Goal: Information Seeking & Learning: Learn about a topic

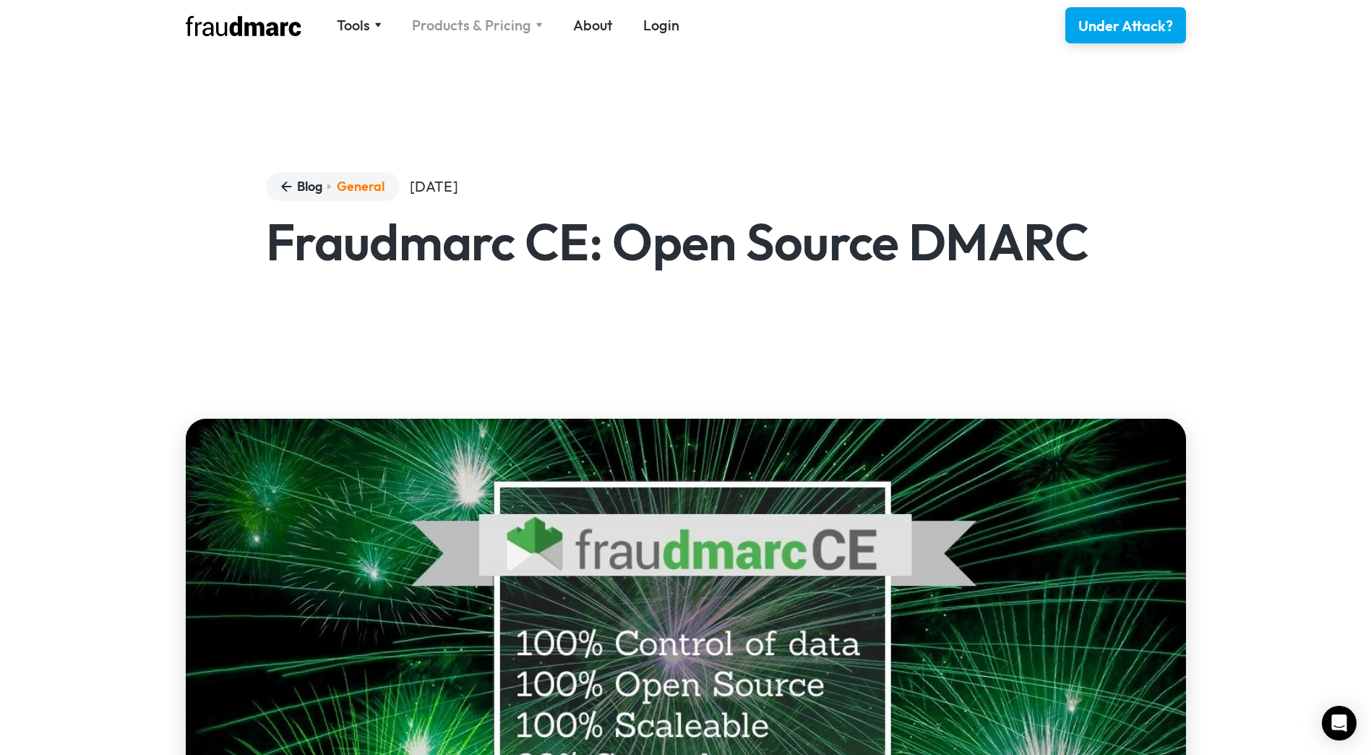
click at [457, 26] on div "Products & Pricing" at bounding box center [471, 25] width 119 height 20
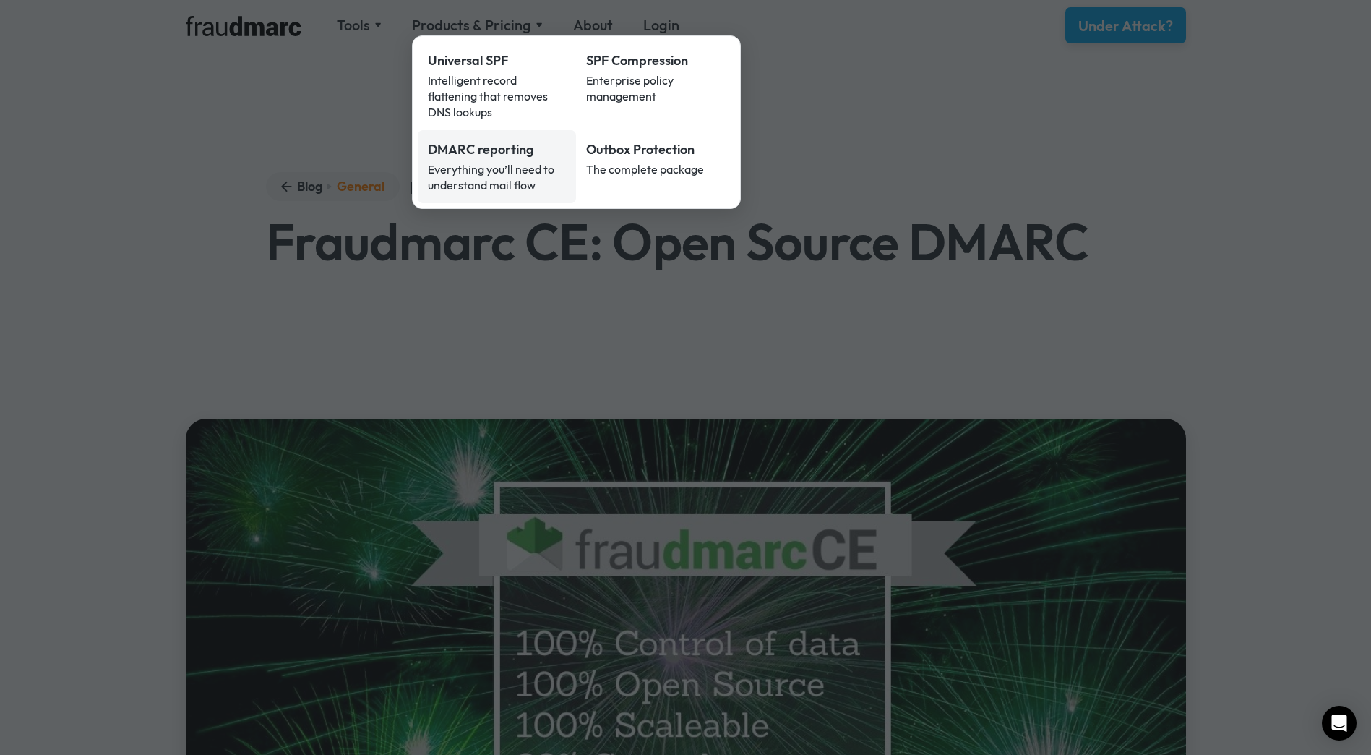
click at [450, 161] on div "Everything you’ll need to understand mail flow" at bounding box center [497, 177] width 139 height 32
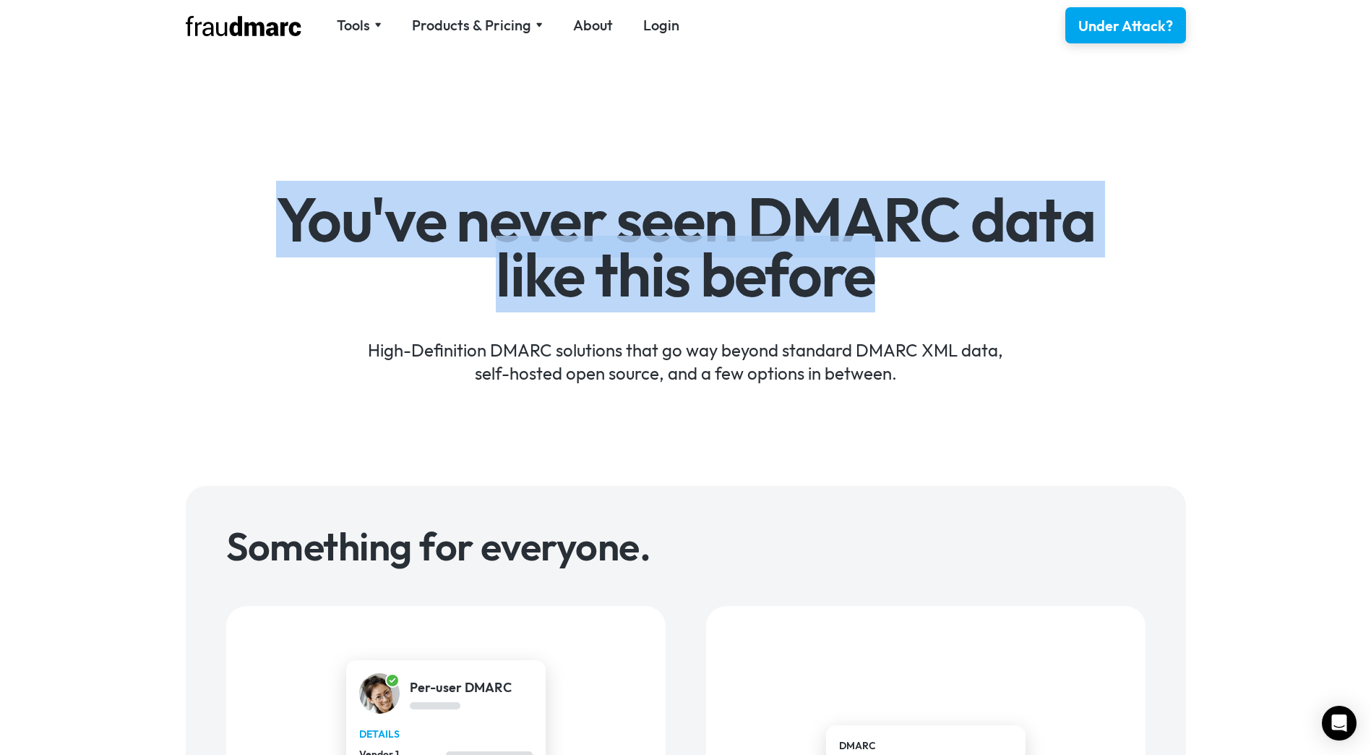
drag, startPoint x: 466, startPoint y: 210, endPoint x: 942, endPoint y: 270, distance: 480.0
click at [942, 270] on h1 "You've never seen DMARC data like this before" at bounding box center [685, 246] width 839 height 109
drag, startPoint x: 942, startPoint y: 270, endPoint x: 430, endPoint y: 267, distance: 512.4
click at [430, 267] on h1 "You've never seen DMARC data like this before" at bounding box center [685, 246] width 839 height 109
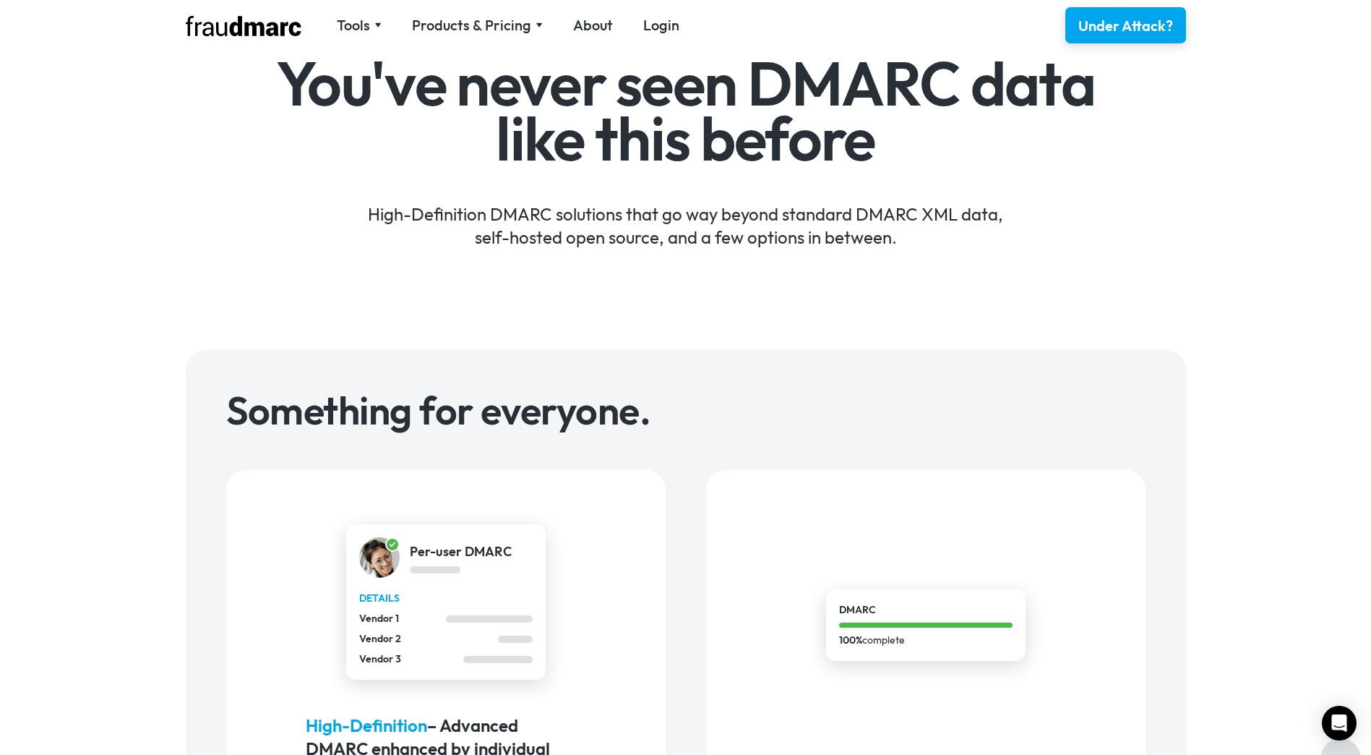
scroll to position [578, 0]
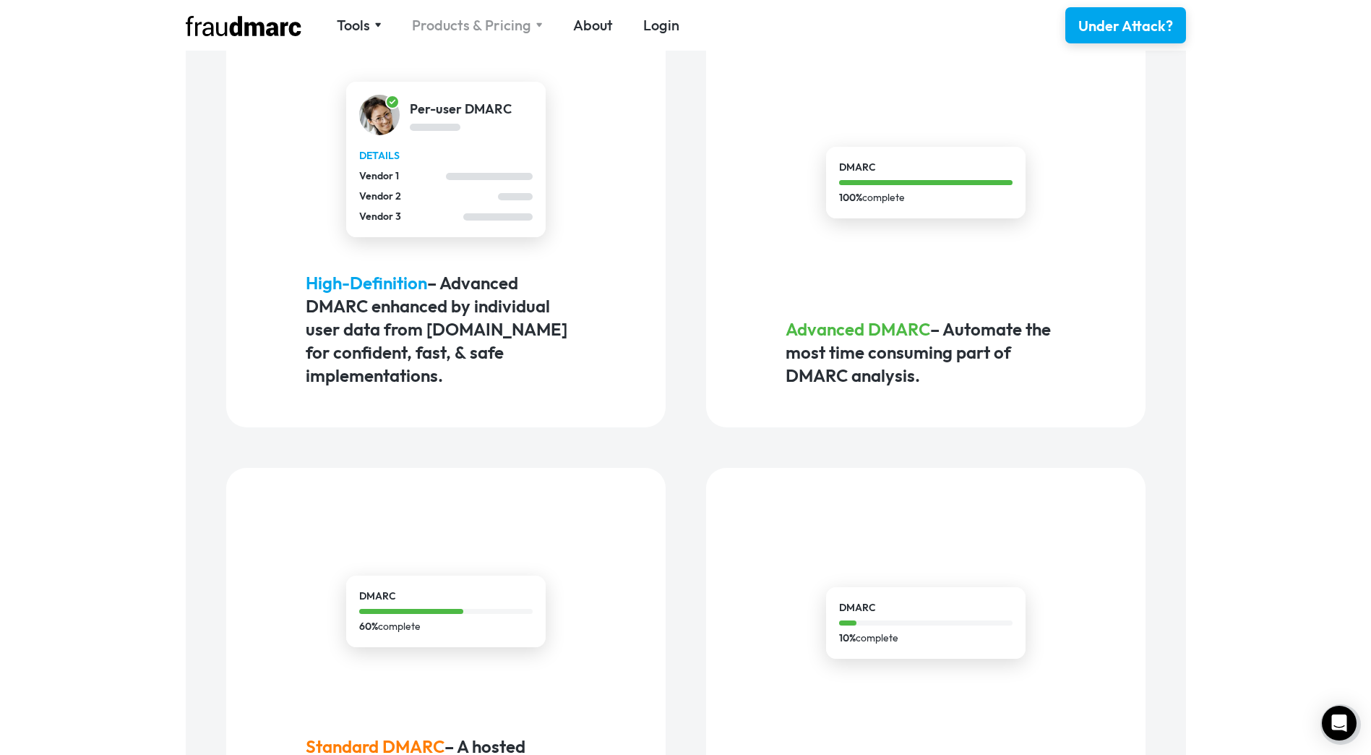
click at [496, 20] on div "Products & Pricing" at bounding box center [471, 25] width 119 height 20
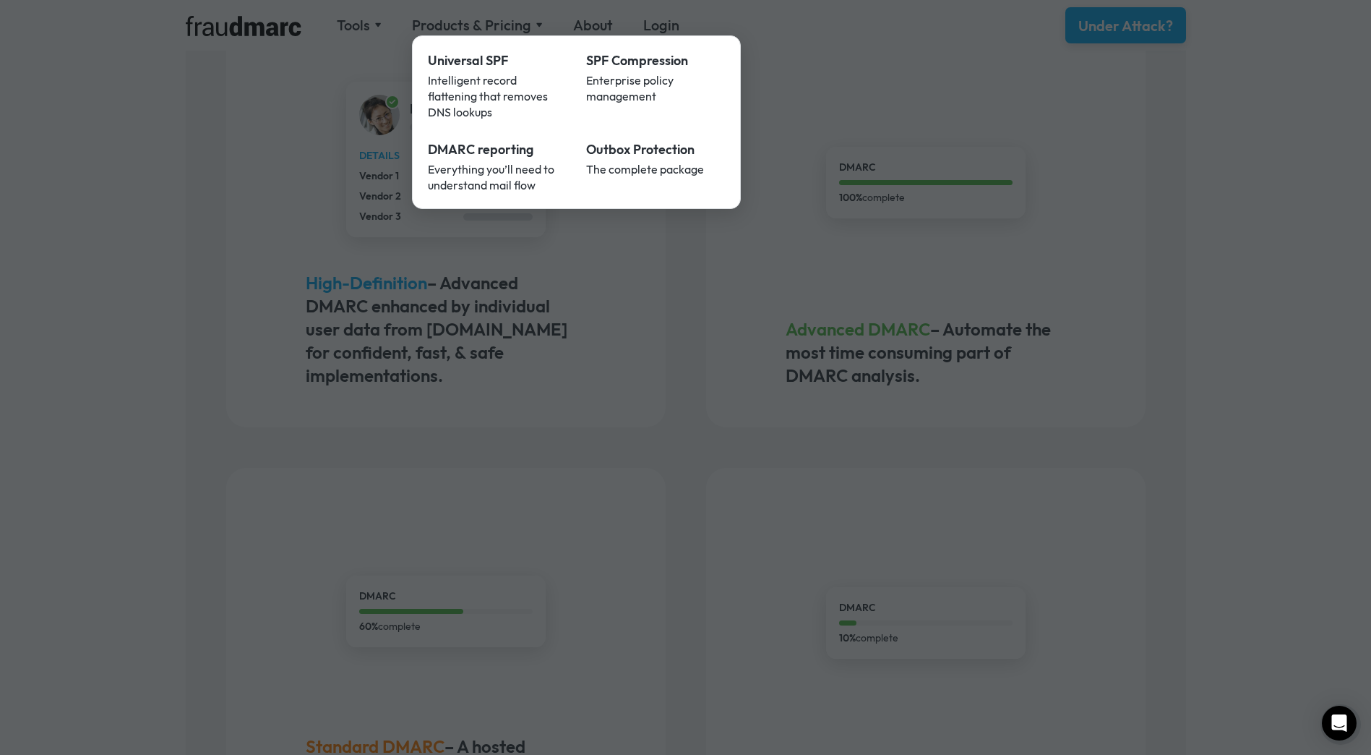
click at [51, 314] on div at bounding box center [685, 377] width 1371 height 755
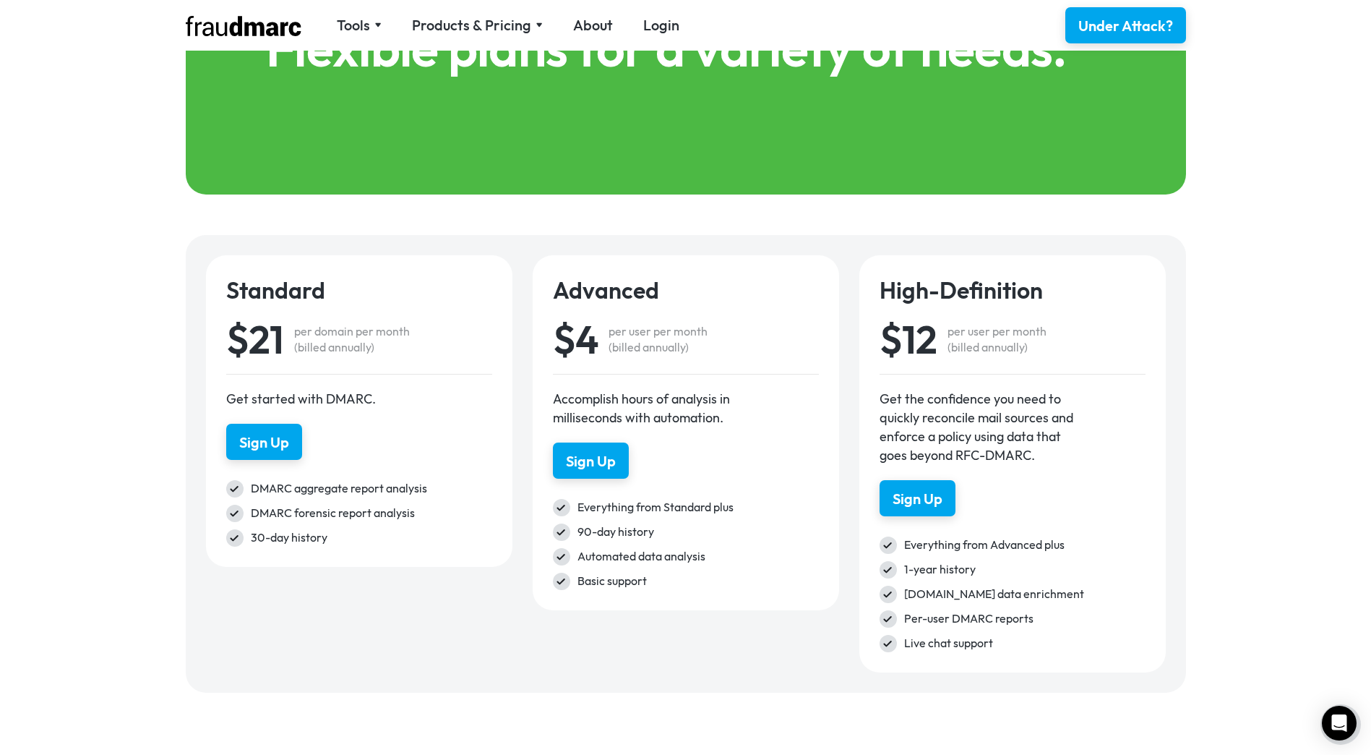
scroll to position [1951, 0]
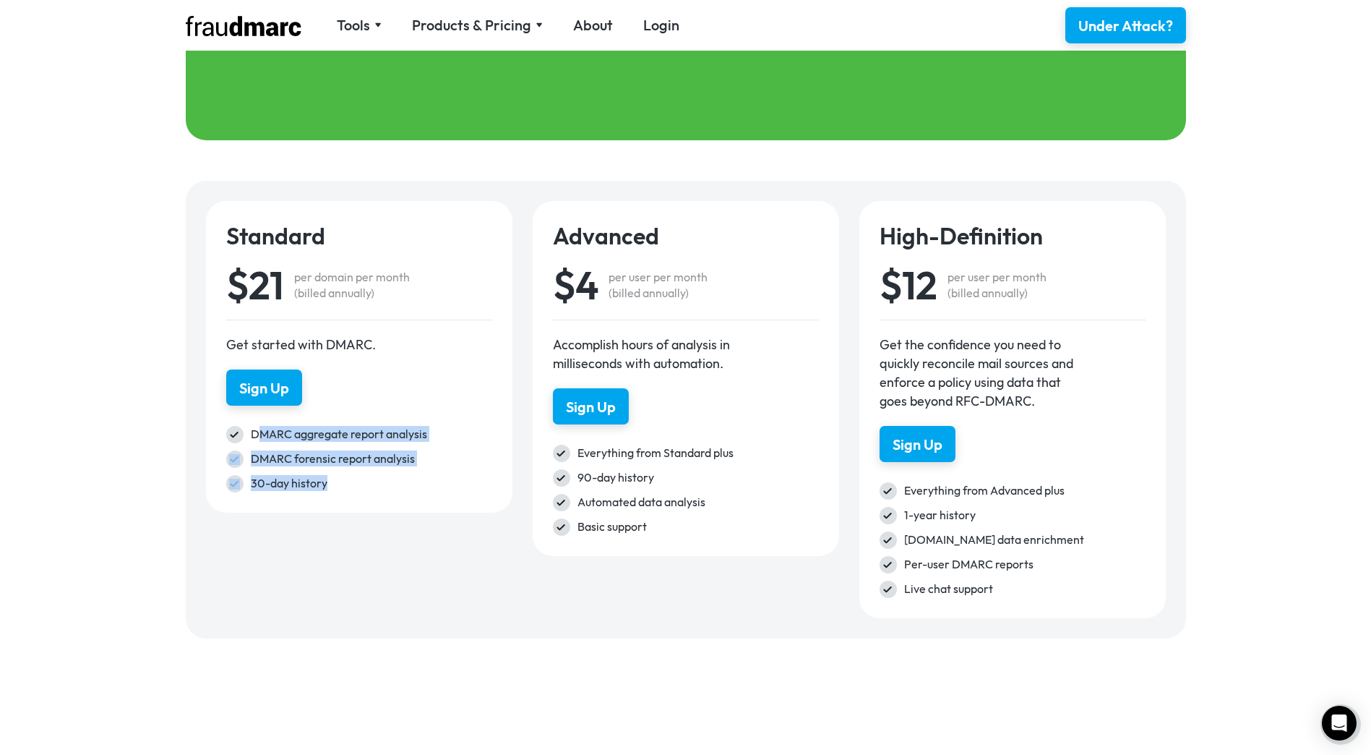
drag, startPoint x: 259, startPoint y: 431, endPoint x: 411, endPoint y: 497, distance: 164.7
click at [411, 497] on div "Standard $21 per domain per month (billed annually) Get started with DMARC. Sig…" at bounding box center [359, 356] width 306 height 311
drag, startPoint x: 344, startPoint y: 490, endPoint x: 245, endPoint y: 426, distance: 117.7
click at [245, 426] on div "DMARC aggregate report analysis DMARC forensic report analysis 30-day history" at bounding box center [359, 459] width 266 height 66
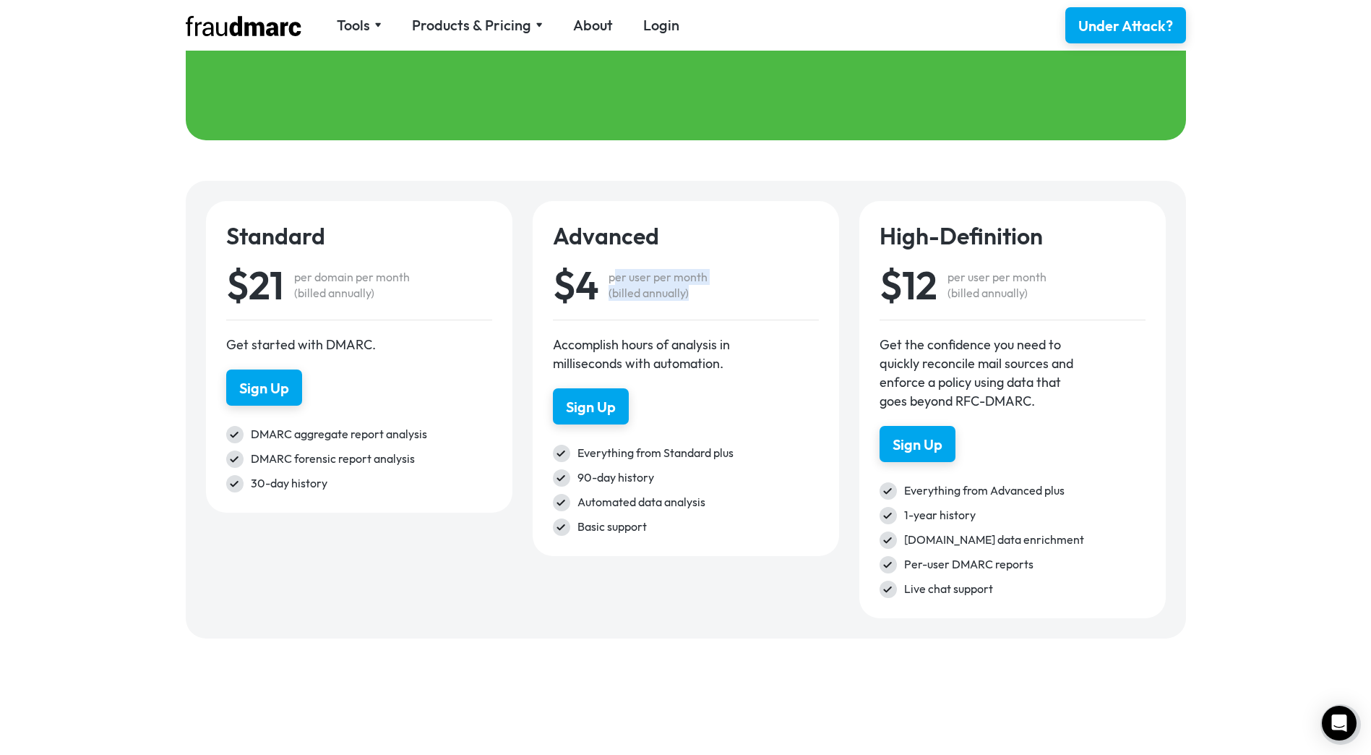
drag, startPoint x: 650, startPoint y: 285, endPoint x: 737, endPoint y: 302, distance: 89.2
click at [737, 302] on div "$4 per user per month (billed annually)" at bounding box center [686, 285] width 266 height 70
drag, startPoint x: 737, startPoint y: 302, endPoint x: 647, endPoint y: 300, distance: 90.4
click at [647, 300] on div "per user per month (billed annually)" at bounding box center [658, 285] width 99 height 32
drag, startPoint x: 606, startPoint y: 276, endPoint x: 714, endPoint y: 299, distance: 110.8
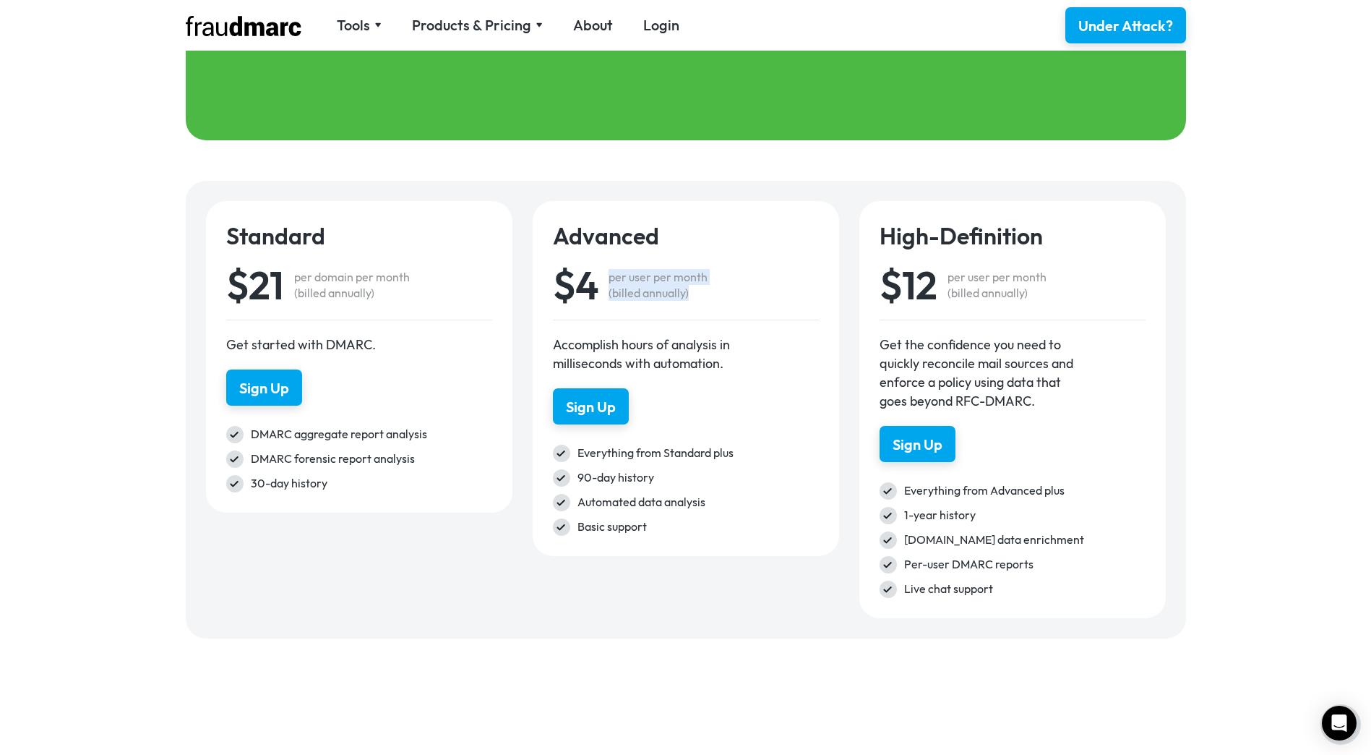
click at [714, 299] on div "$4 per user per month (billed annually)" at bounding box center [686, 285] width 266 height 70
drag, startPoint x: 551, startPoint y: 339, endPoint x: 777, endPoint y: 363, distance: 227.5
click at [777, 363] on div "Advanced $4 per user per month (billed annually) Accomplish hours of analysis i…" at bounding box center [686, 378] width 306 height 355
click at [734, 353] on div "Accomplish hours of analysis in milliseconds with automation." at bounding box center [650, 354] width 195 height 38
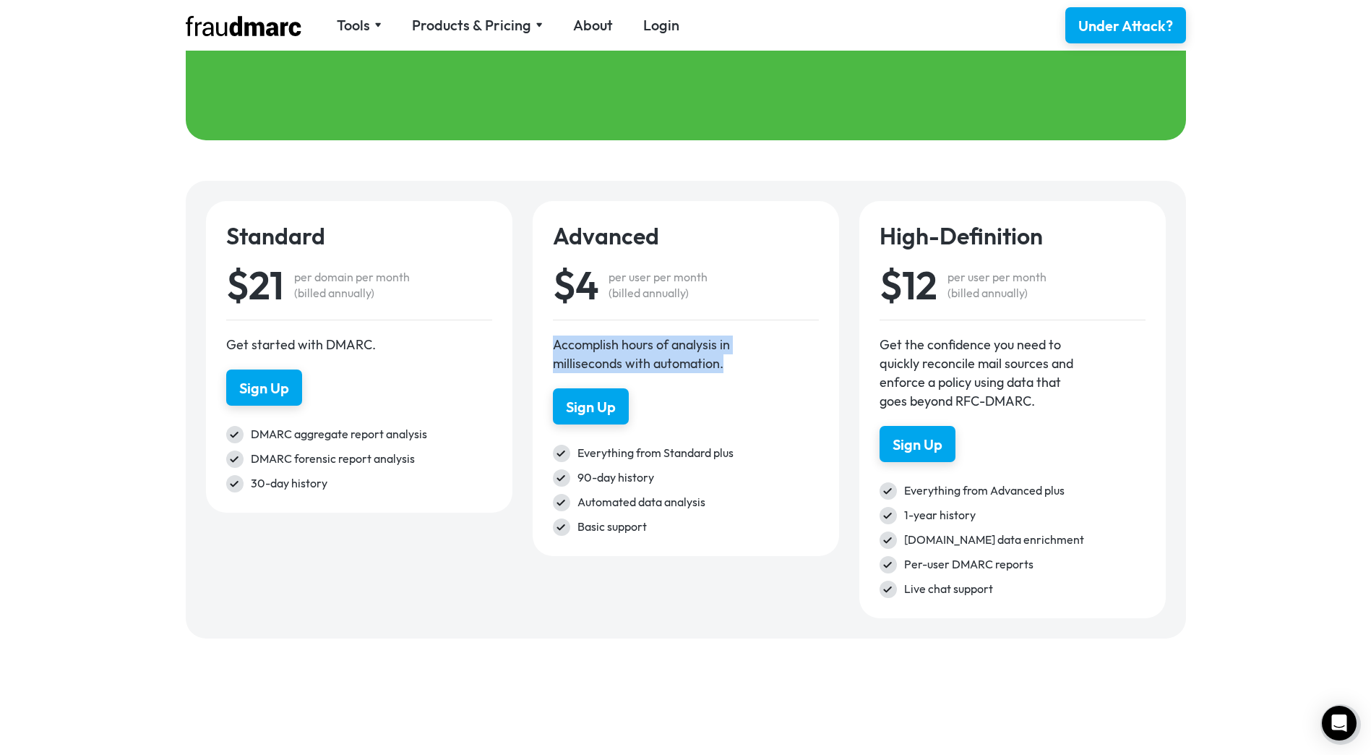
drag, startPoint x: 754, startPoint y: 369, endPoint x: 530, endPoint y: 345, distance: 225.2
click at [536, 345] on div "Advanced $4 per user per month (billed annually) Accomplish hours of analysis i…" at bounding box center [686, 378] width 306 height 355
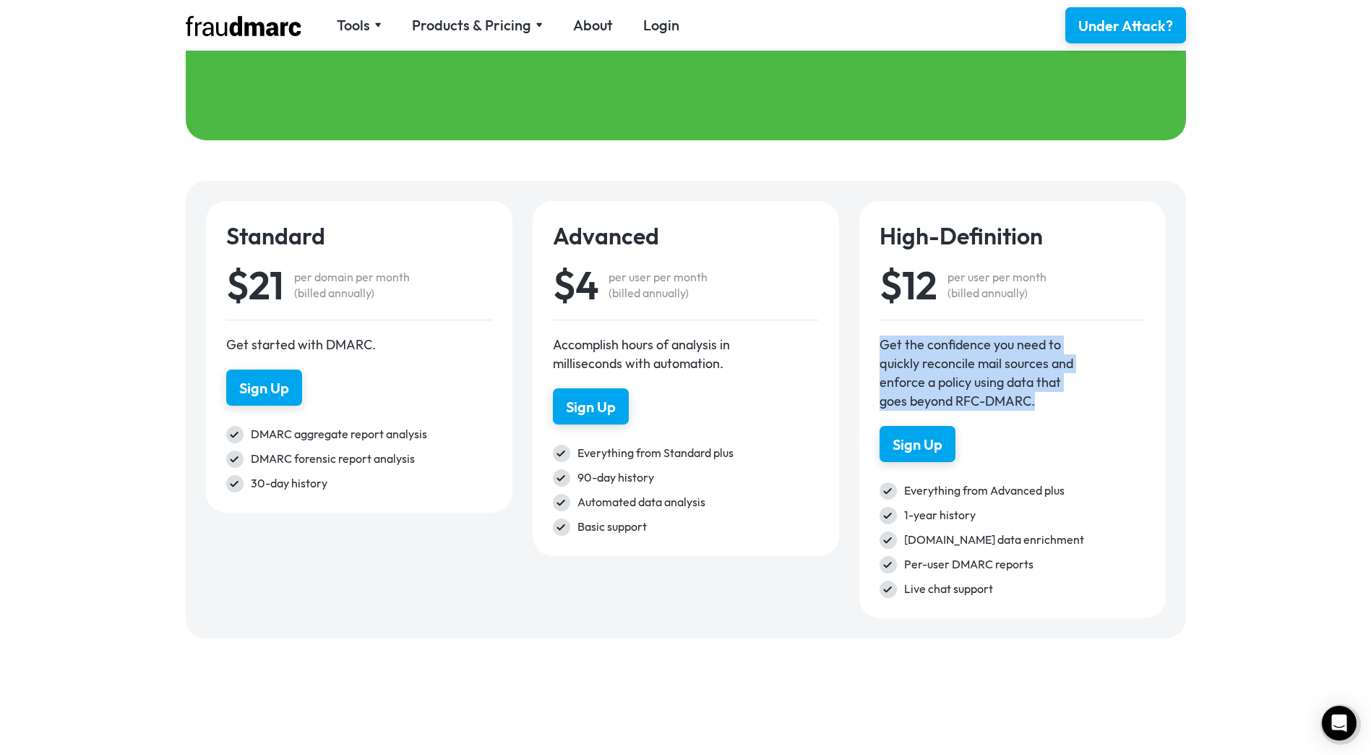
drag, startPoint x: 879, startPoint y: 342, endPoint x: 1074, endPoint y: 397, distance: 202.9
click at [1074, 397] on div "Get the confidence you need to quickly reconcile mail sources and enforce a pol…" at bounding box center [977, 372] width 195 height 75
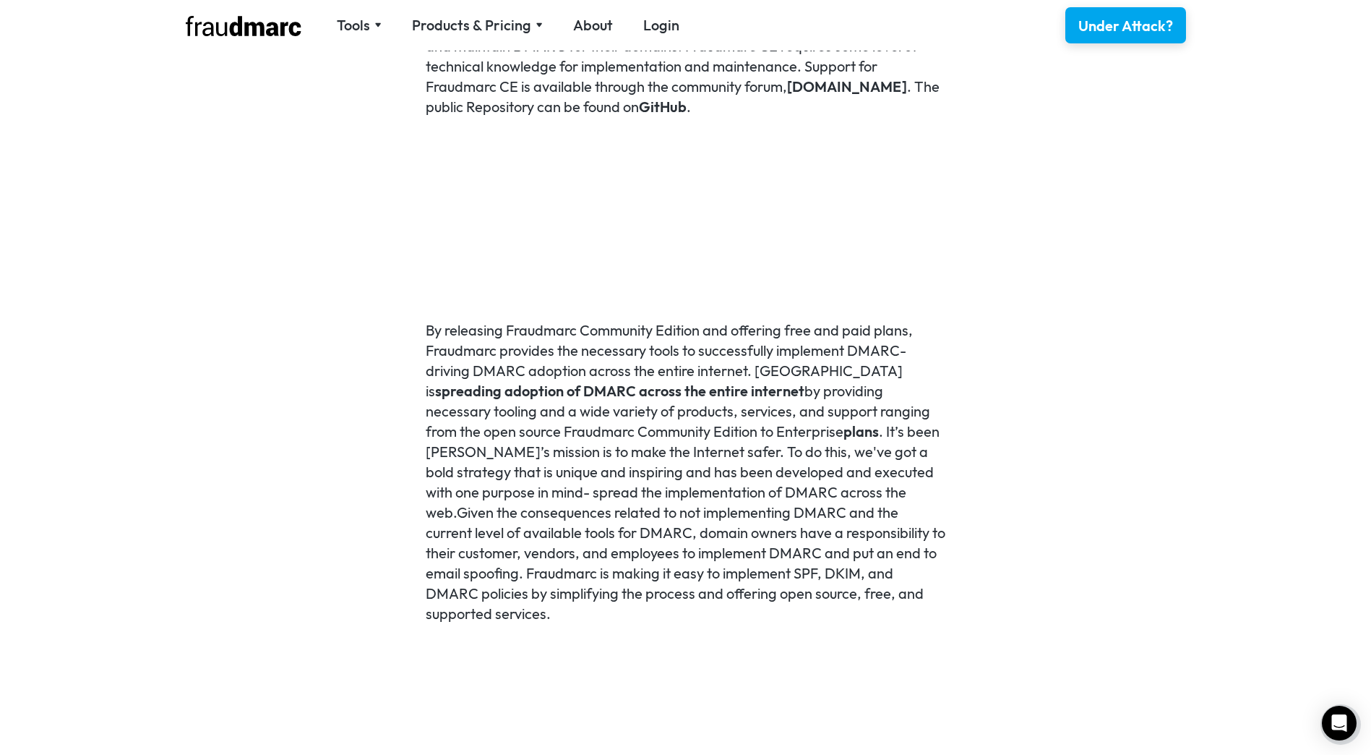
scroll to position [1662, 0]
